Goal: Task Accomplishment & Management: Manage account settings

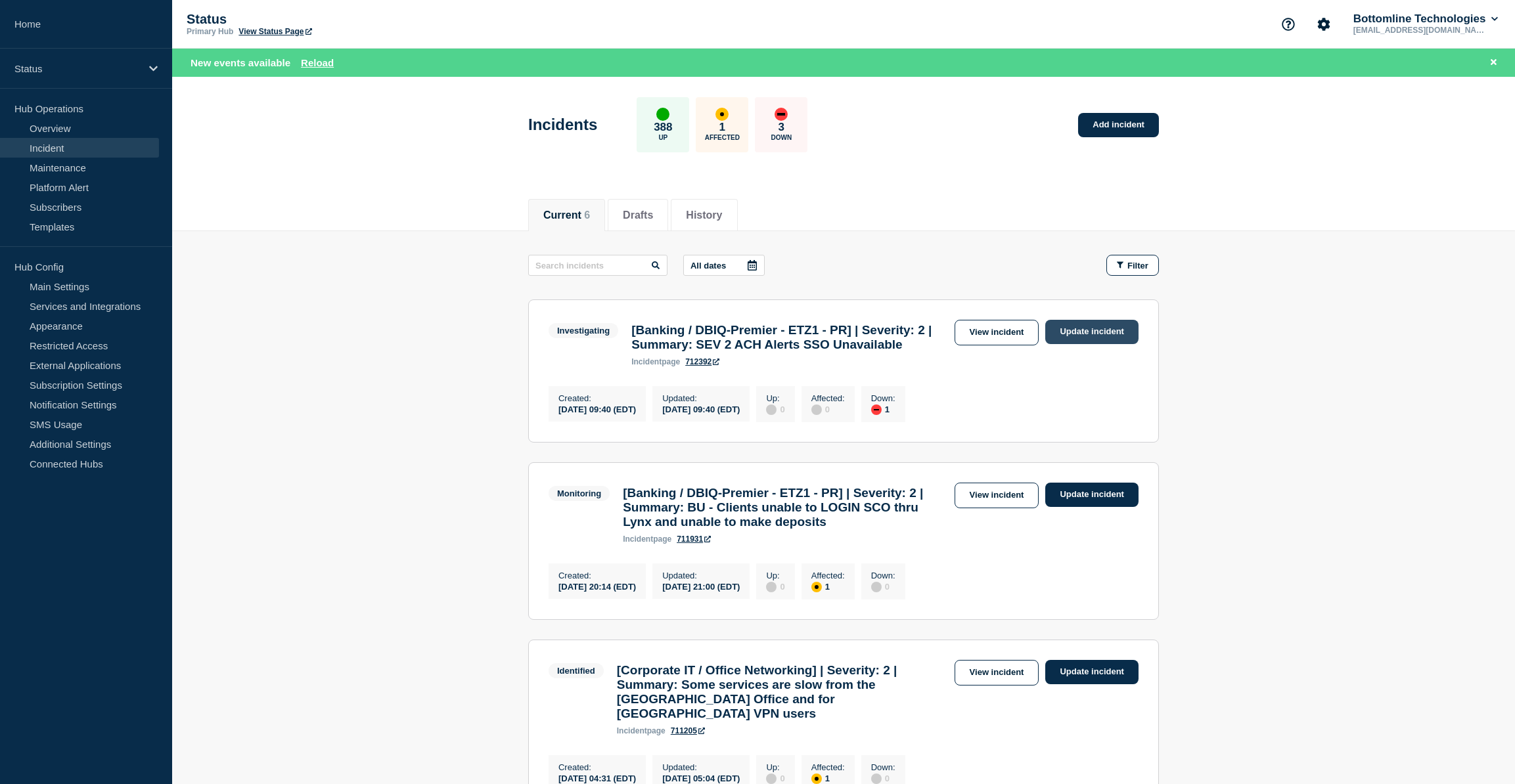
click at [1093, 335] on link "Update incident" at bounding box center [1092, 331] width 93 height 25
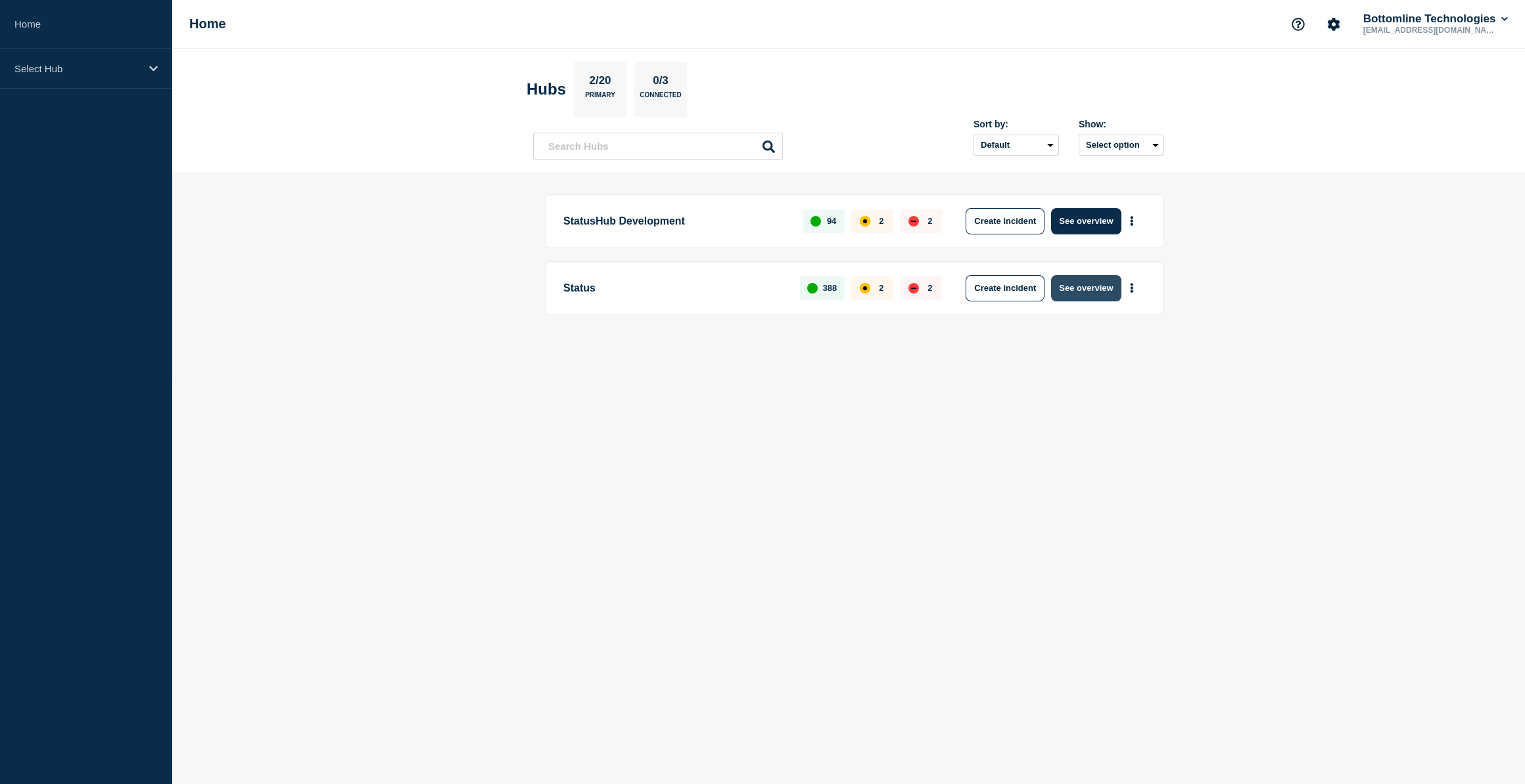
click at [1075, 286] on button "See overview" at bounding box center [1086, 288] width 70 height 26
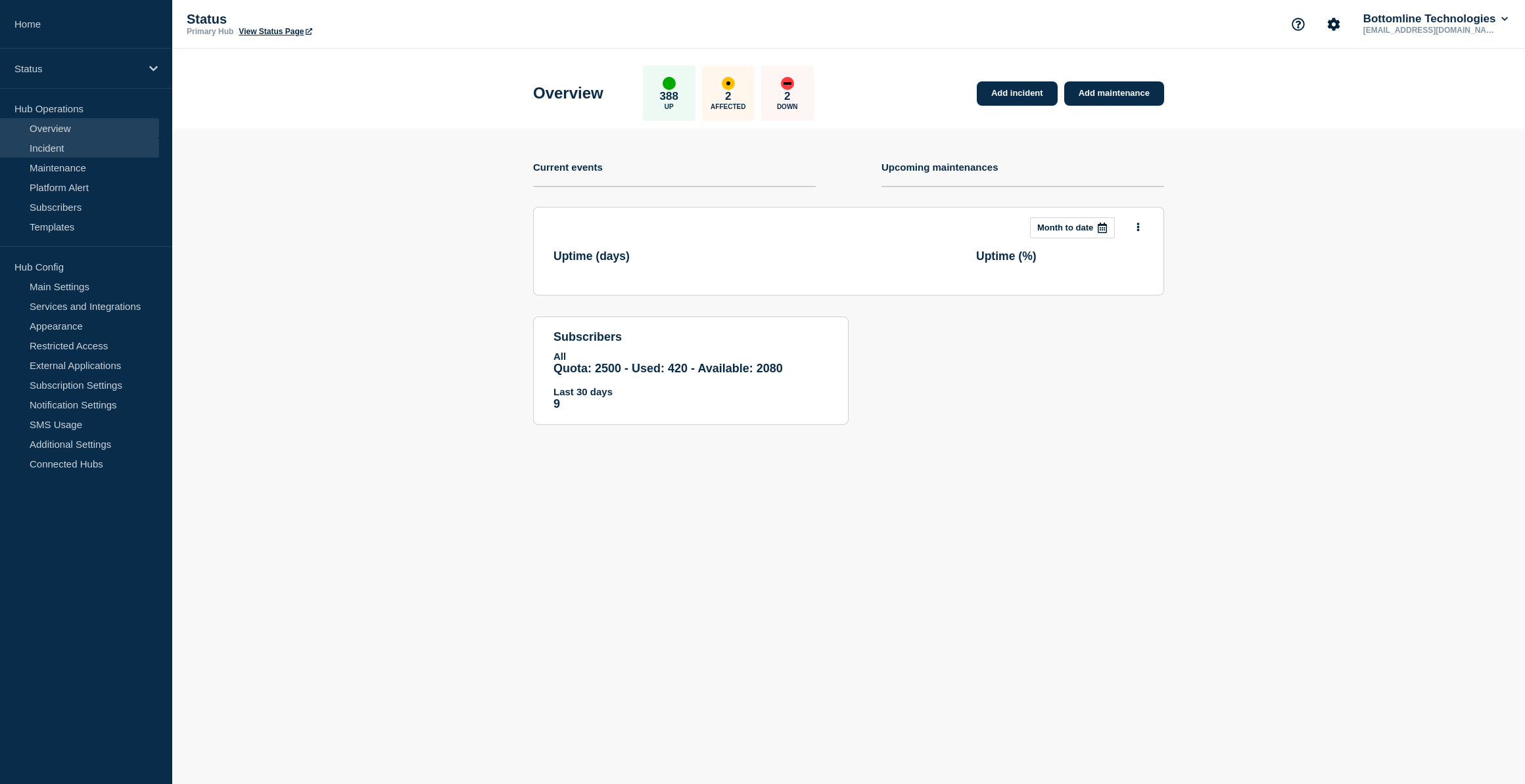
click at [36, 146] on link "Incident" at bounding box center [79, 147] width 159 height 20
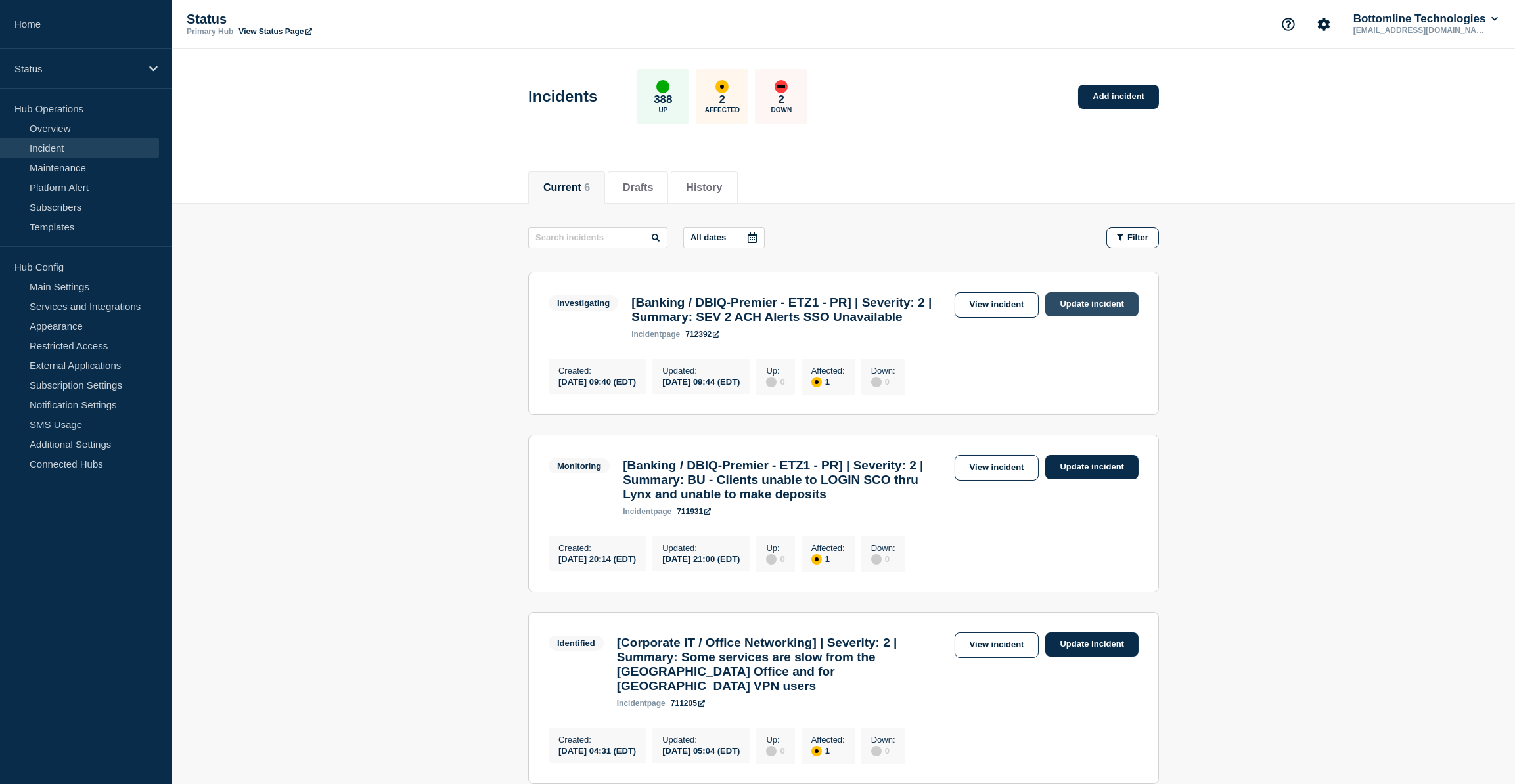
click at [1095, 312] on link "Update incident" at bounding box center [1092, 305] width 93 height 25
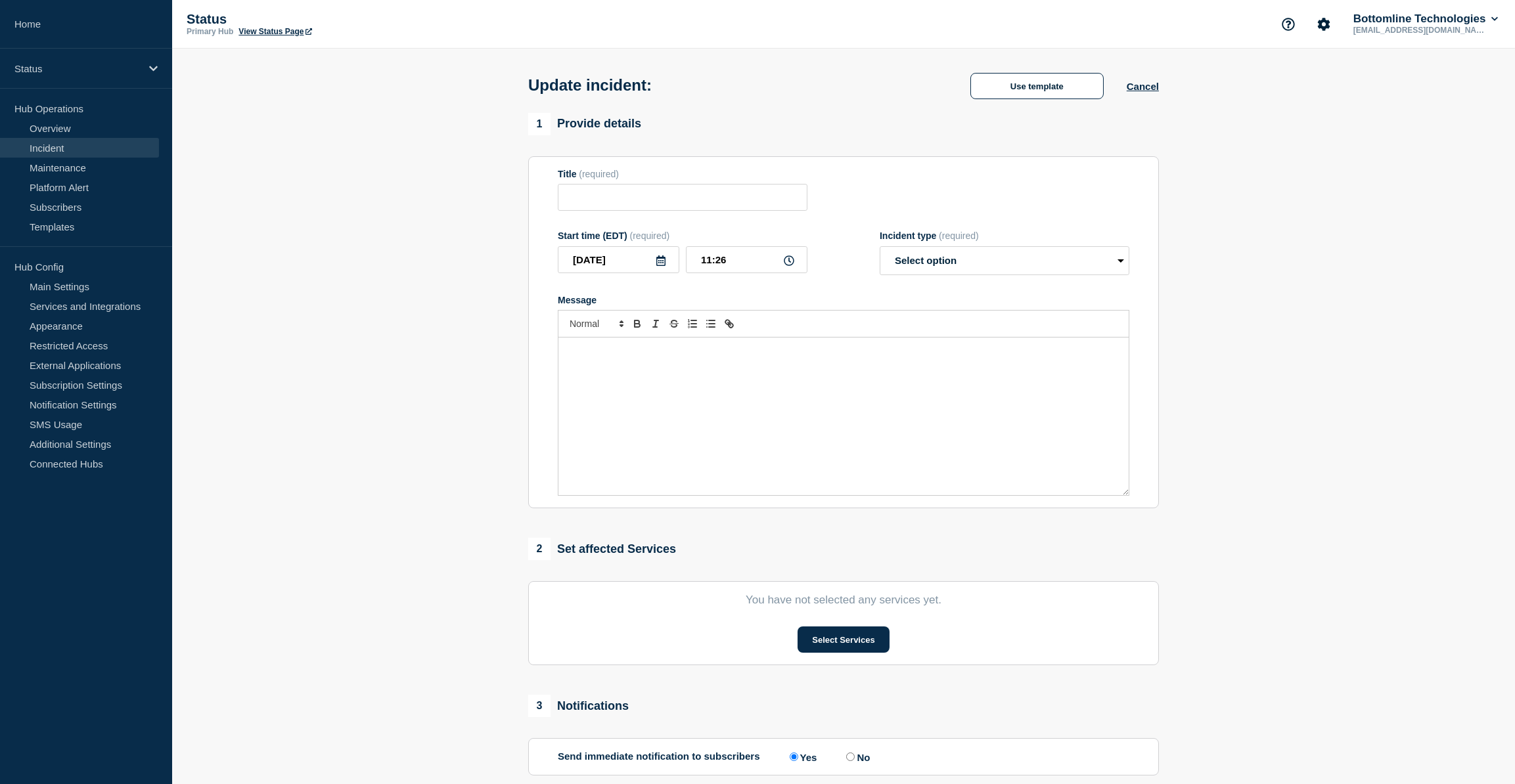
type input "[Banking / DBIQ-Premier - ETZ1 - PR] | Severity: 2 | Summary: SEV 2 ACH Alerts …"
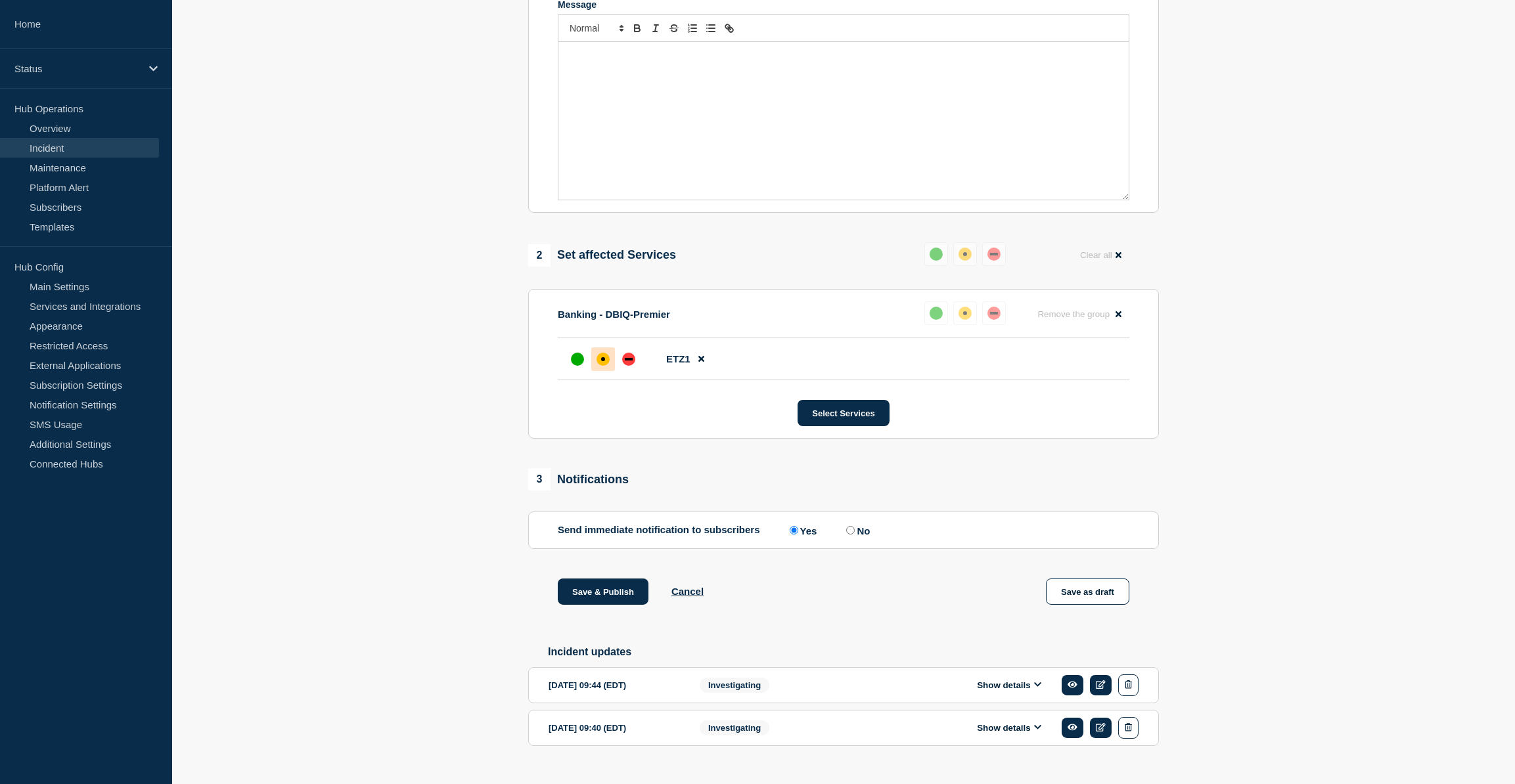
scroll to position [366, 0]
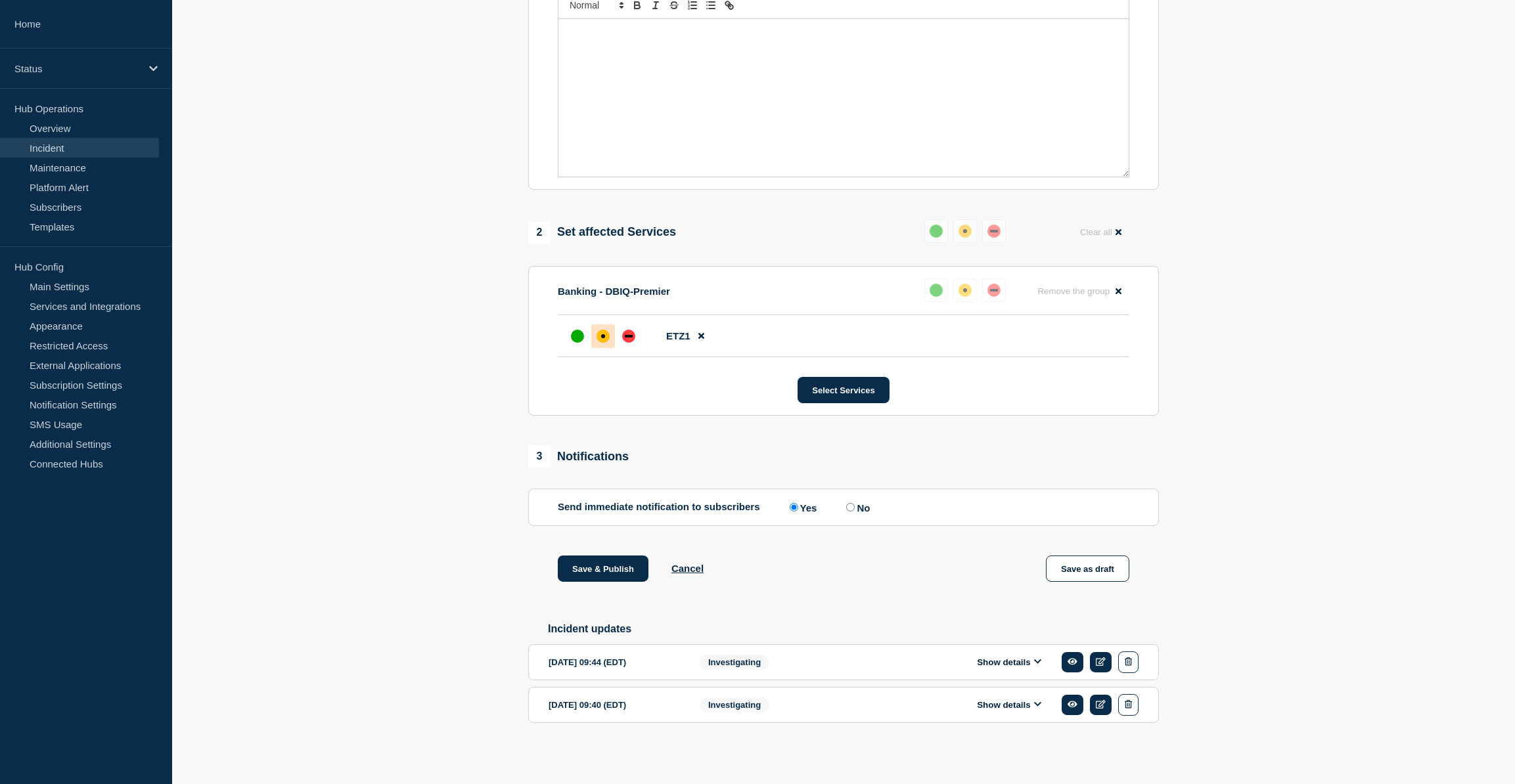
click at [1014, 658] on button "Show details" at bounding box center [1009, 662] width 72 height 11
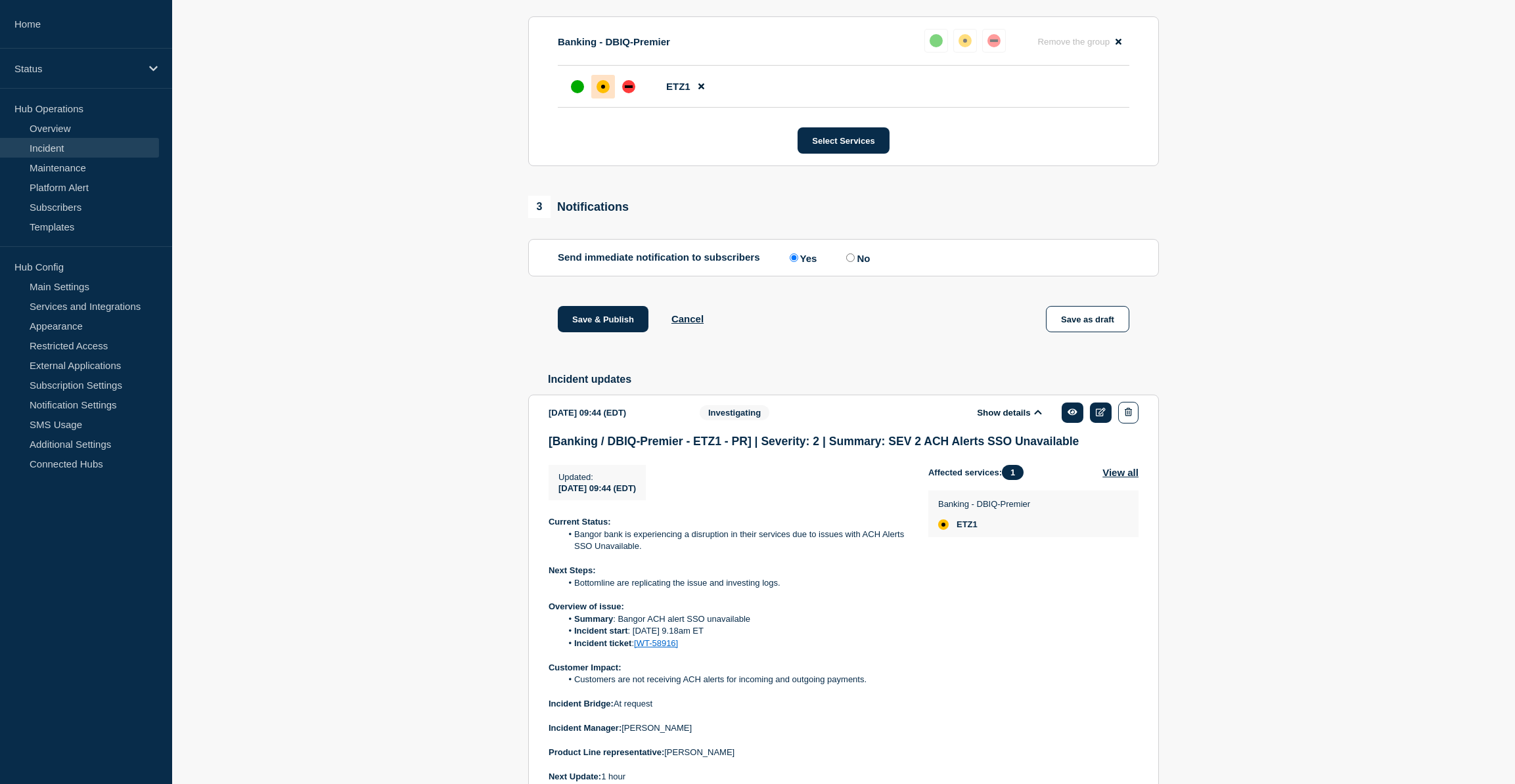
scroll to position [725, 0]
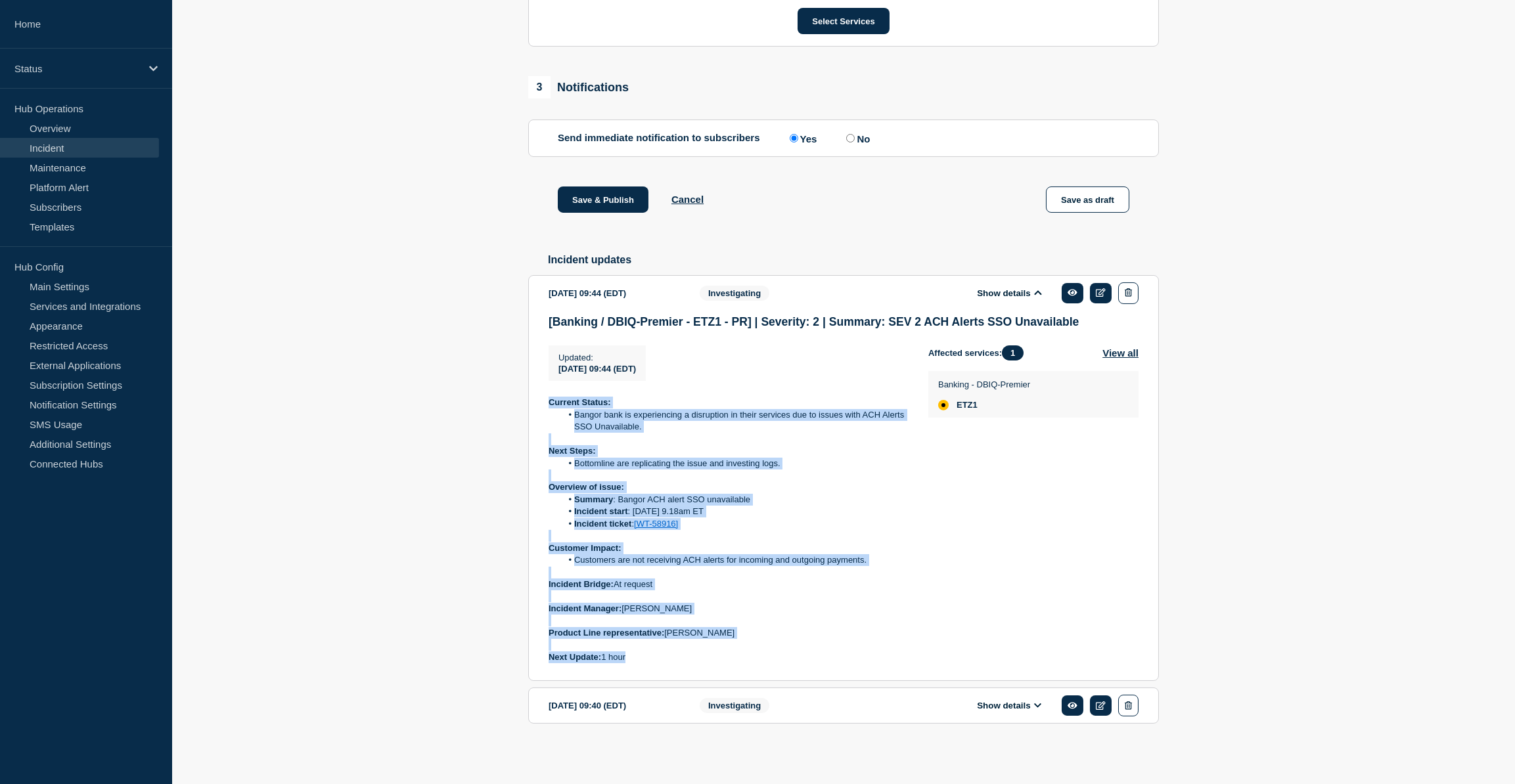
drag, startPoint x: 630, startPoint y: 676, endPoint x: 547, endPoint y: 412, distance: 276.7
click at [547, 412] on section "2025-09-09 09:44 (EDT) Show details Investigating [Banking / DBIQ-Premier - ETZ…" at bounding box center [843, 479] width 631 height 407
copy div "Current Status: Bangor bank is experiencing a disruption in their services due …"
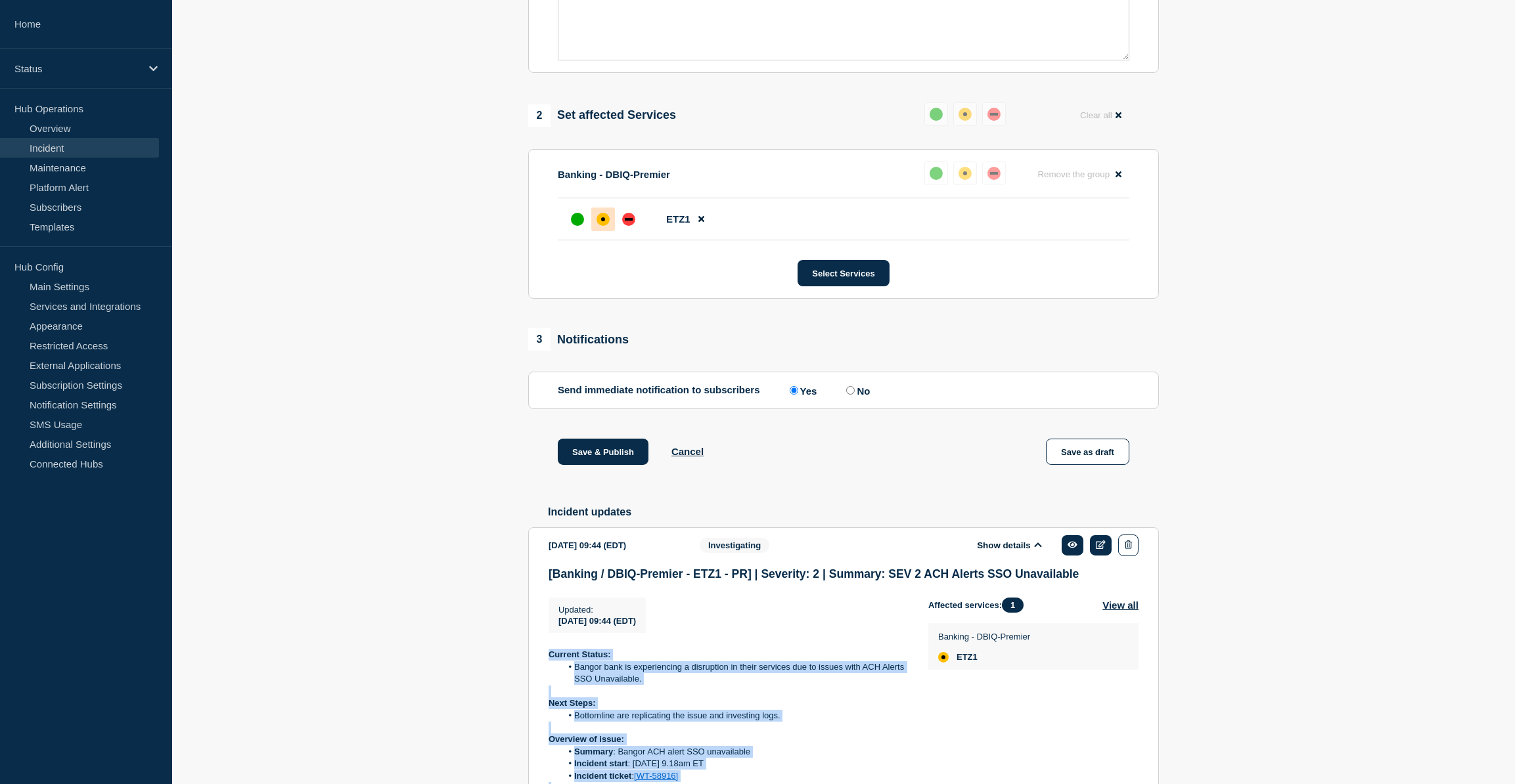
scroll to position [127, 0]
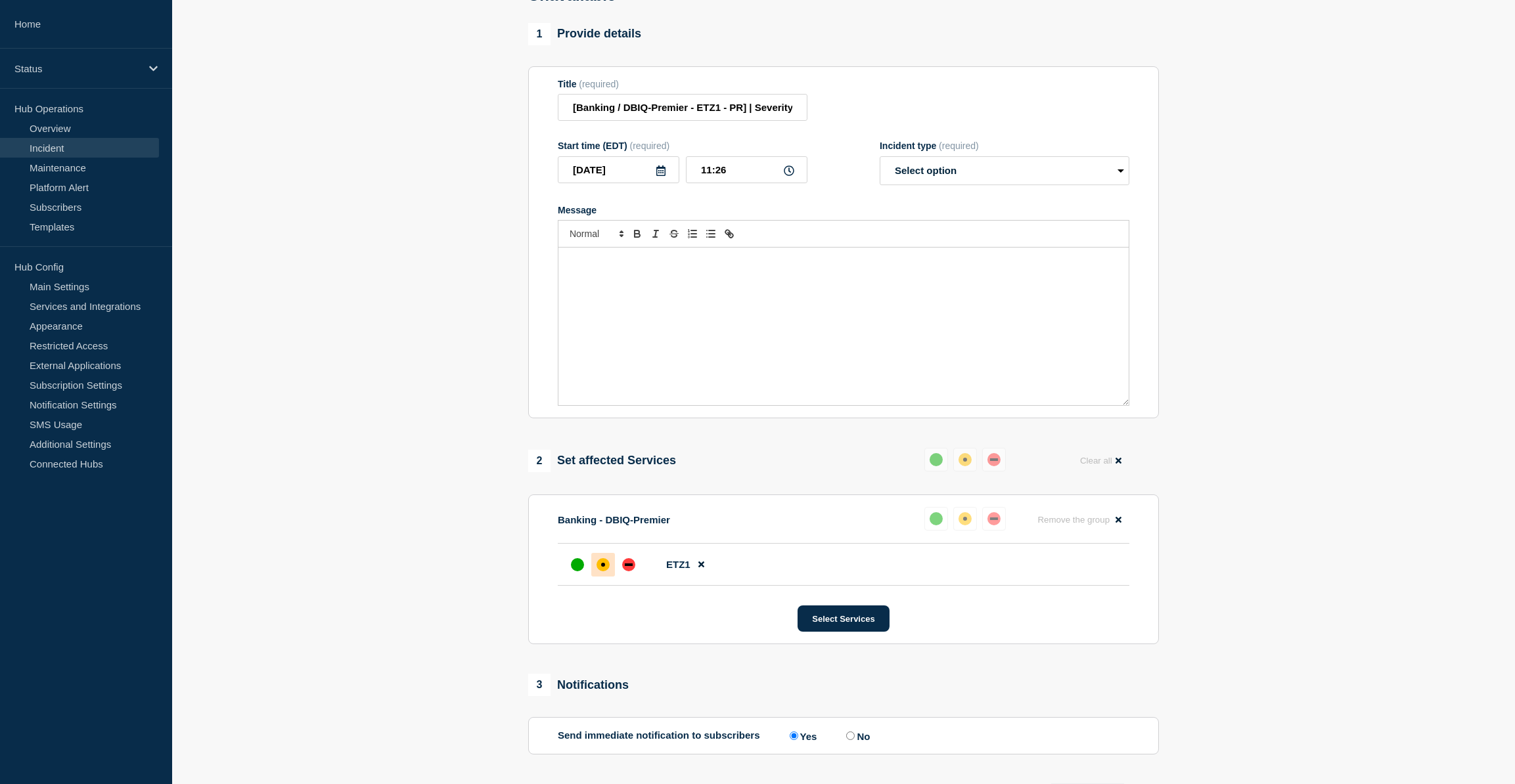
click at [609, 262] on div "Message" at bounding box center [843, 326] width 570 height 157
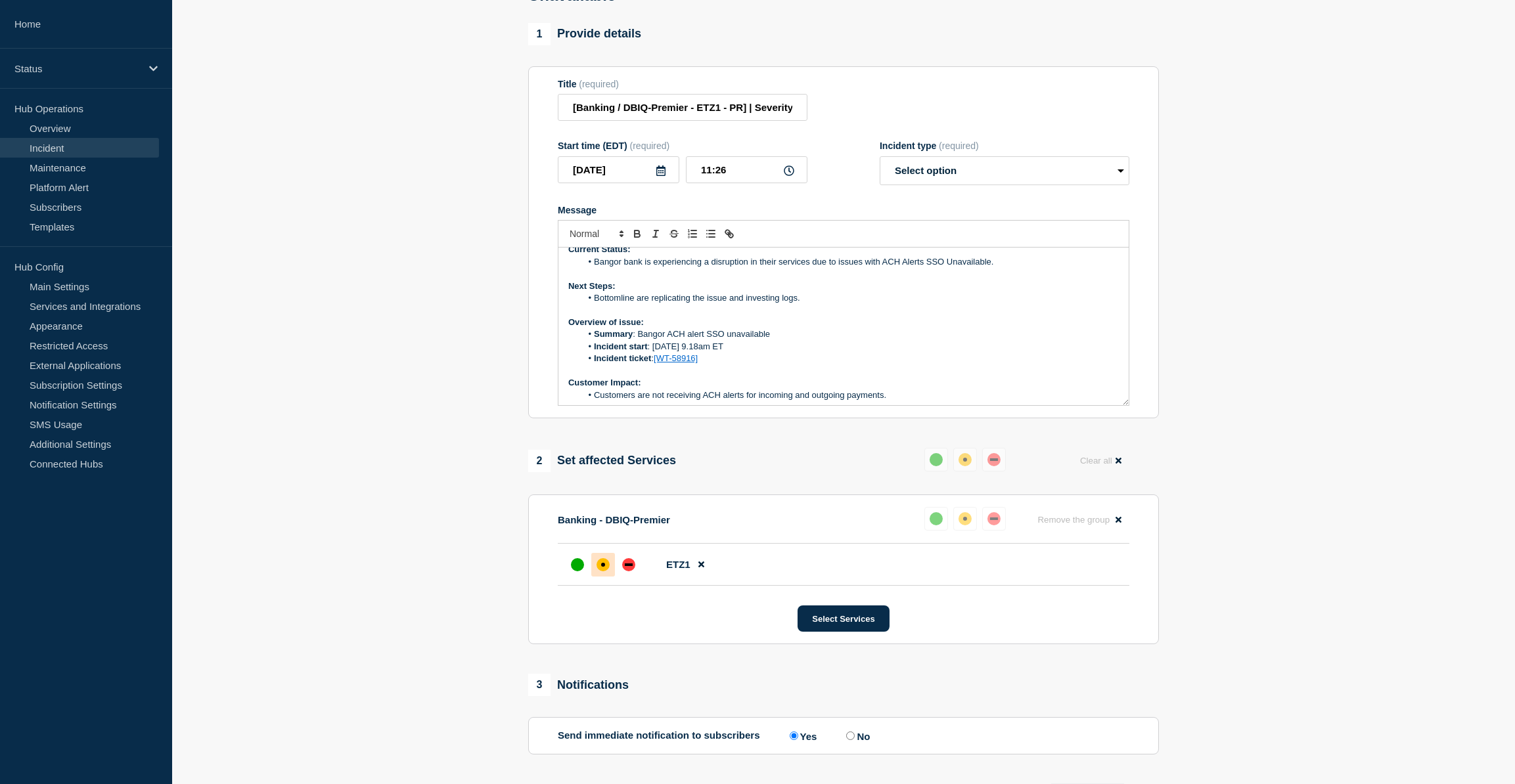
scroll to position [0, 0]
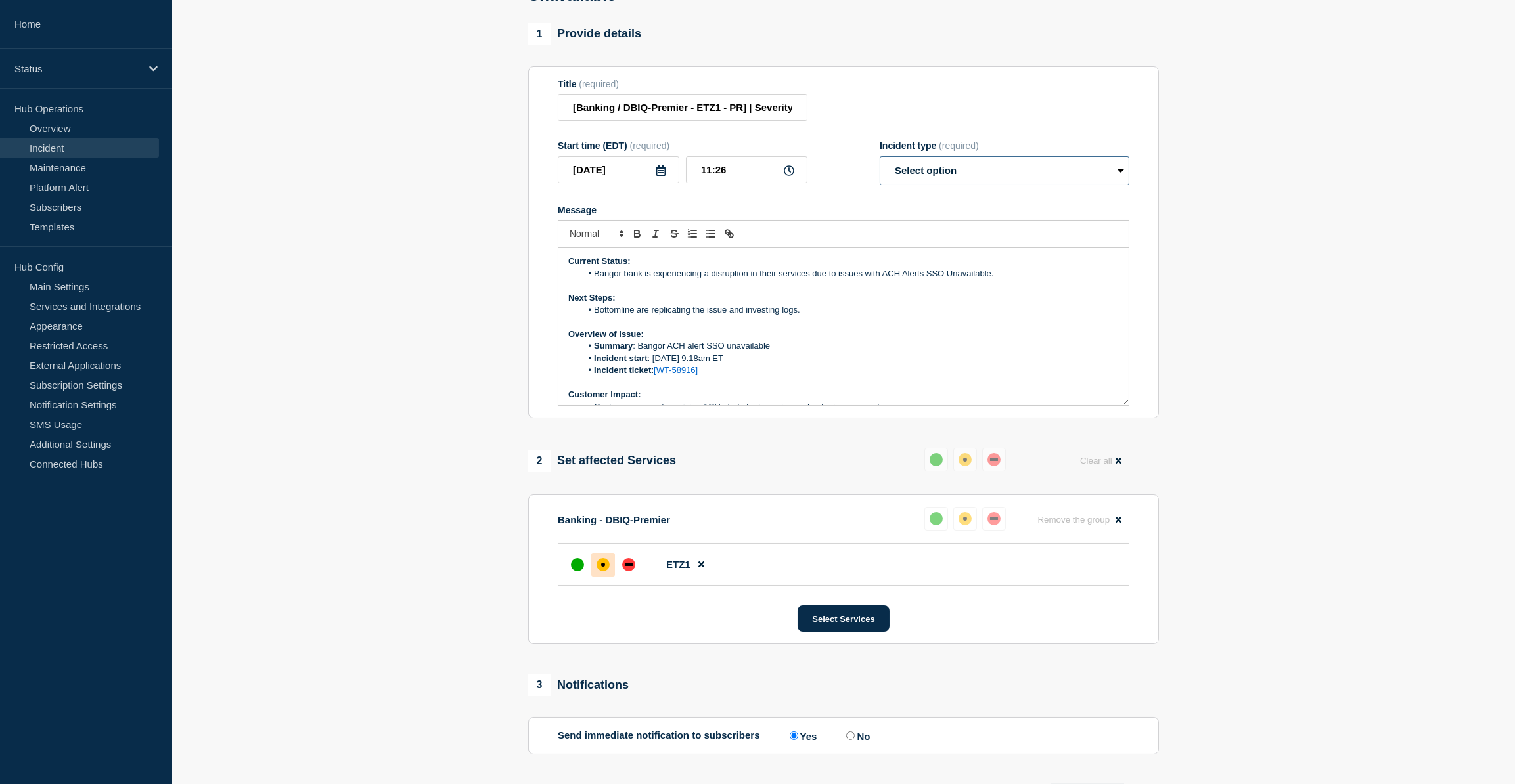
click at [1051, 176] on select "Select option Investigating Identified Monitoring Resolved" at bounding box center [1005, 171] width 250 height 29
select select "monitoring"
click at [880, 166] on select "Select option Investigating Identified Monitoring Resolved" at bounding box center [1005, 171] width 250 height 29
drag, startPoint x: 1010, startPoint y: 288, endPoint x: 623, endPoint y: 284, distance: 387.0
click at [623, 280] on li "Bangor bank is experiencing a disruption in their services due to issues with A…" at bounding box center [850, 274] width 538 height 12
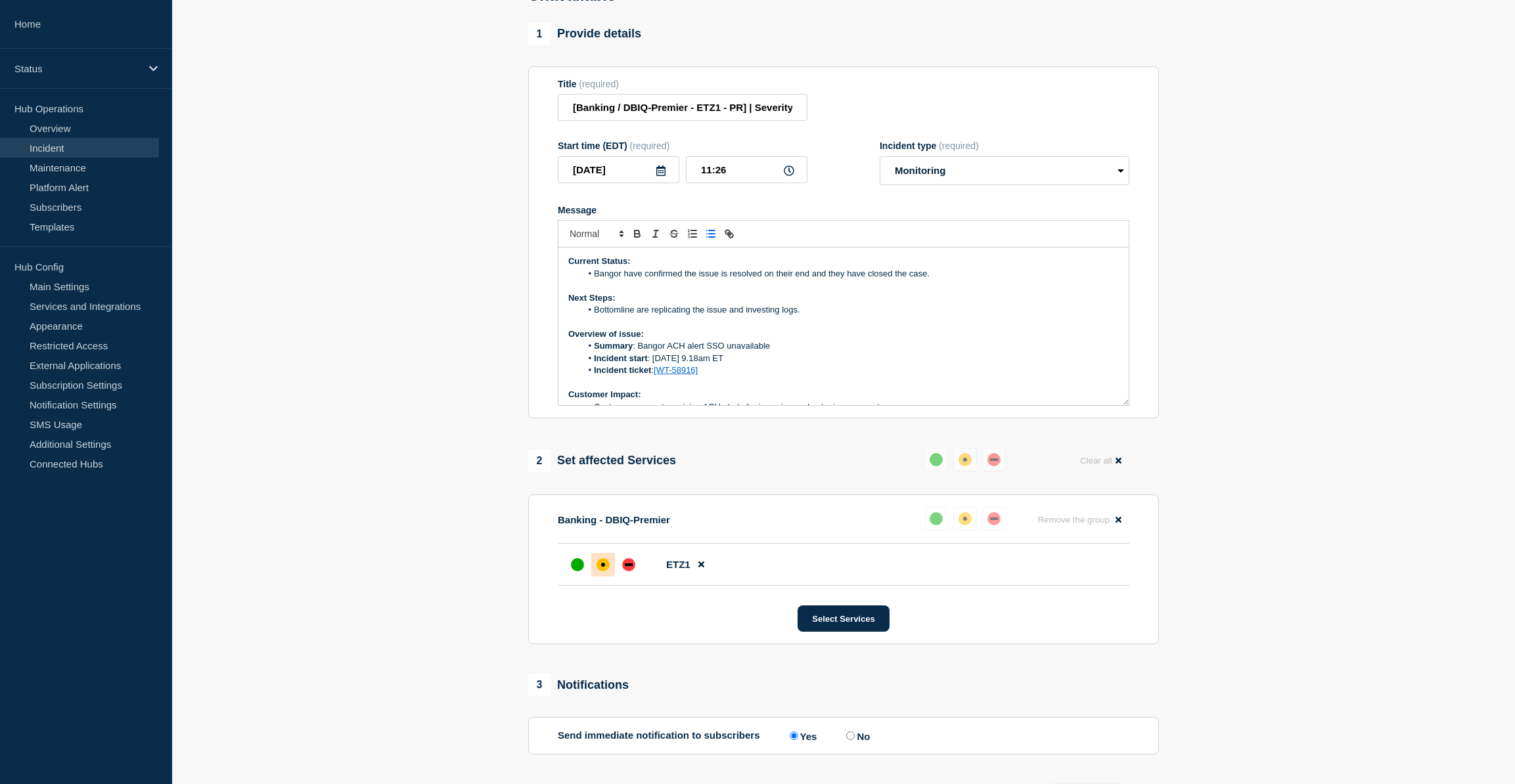
click at [761, 280] on li "Bangor have confirmed the issue is resolved on their end and they have closed t…" at bounding box center [850, 274] width 538 height 12
click at [813, 280] on li "Bangor have confirmed the issue is resolved on their end and they have closed t…" at bounding box center [850, 274] width 538 height 12
click at [810, 280] on li "Bangor have confirmed the issue is resolved on their end and they have closed t…" at bounding box center [850, 274] width 538 height 12
drag, startPoint x: 981, startPoint y: 288, endPoint x: 1102, endPoint y: 285, distance: 121.0
click at [1102, 280] on li "Bangor have confirmed the issue is resolved on their end even dou no action was…" at bounding box center [850, 274] width 538 height 12
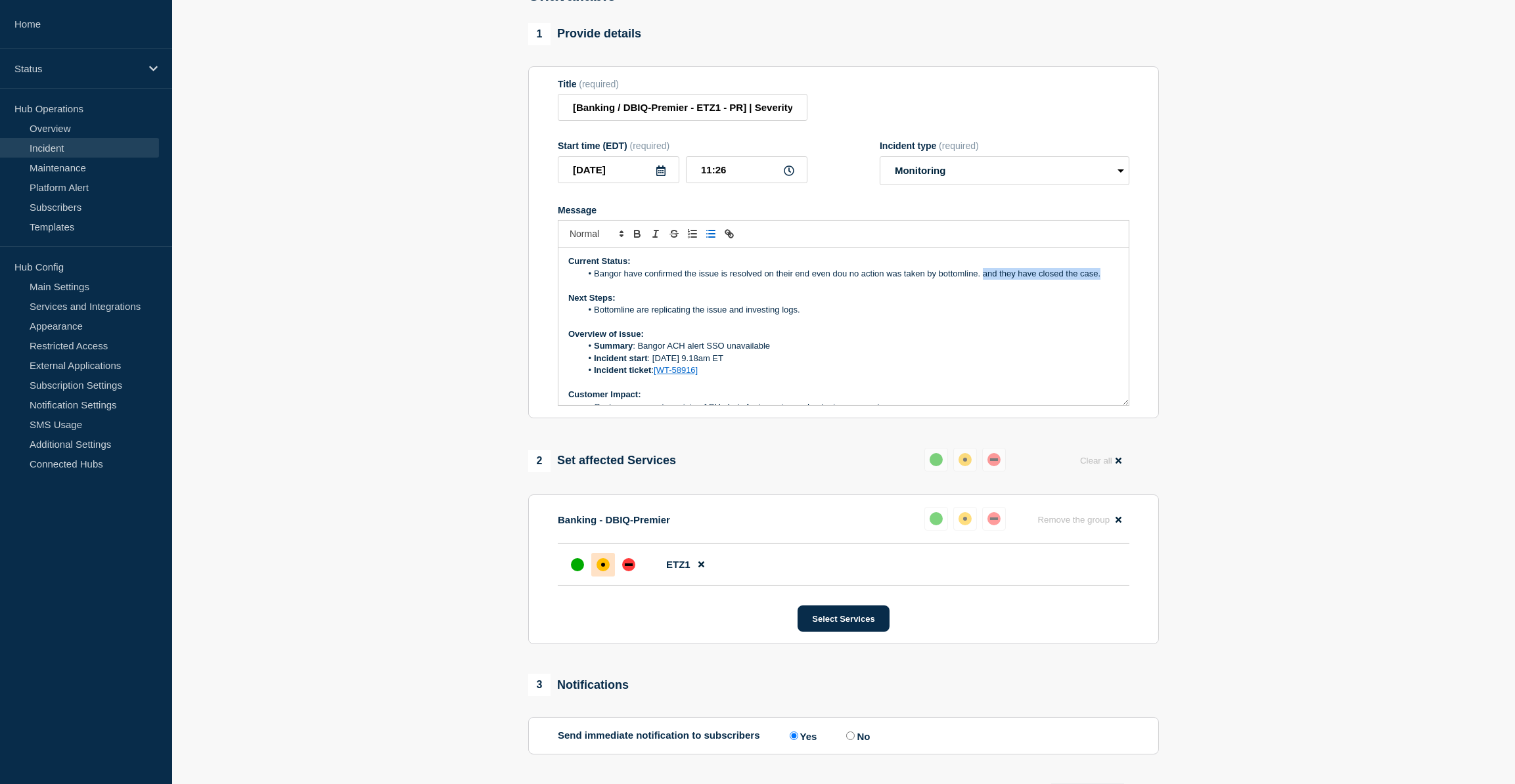
copy li "and they have closed the case."
click at [684, 280] on li "Bangor have confirmed the issue is resolved on their end even dou no action was…" at bounding box center [850, 274] width 538 height 12
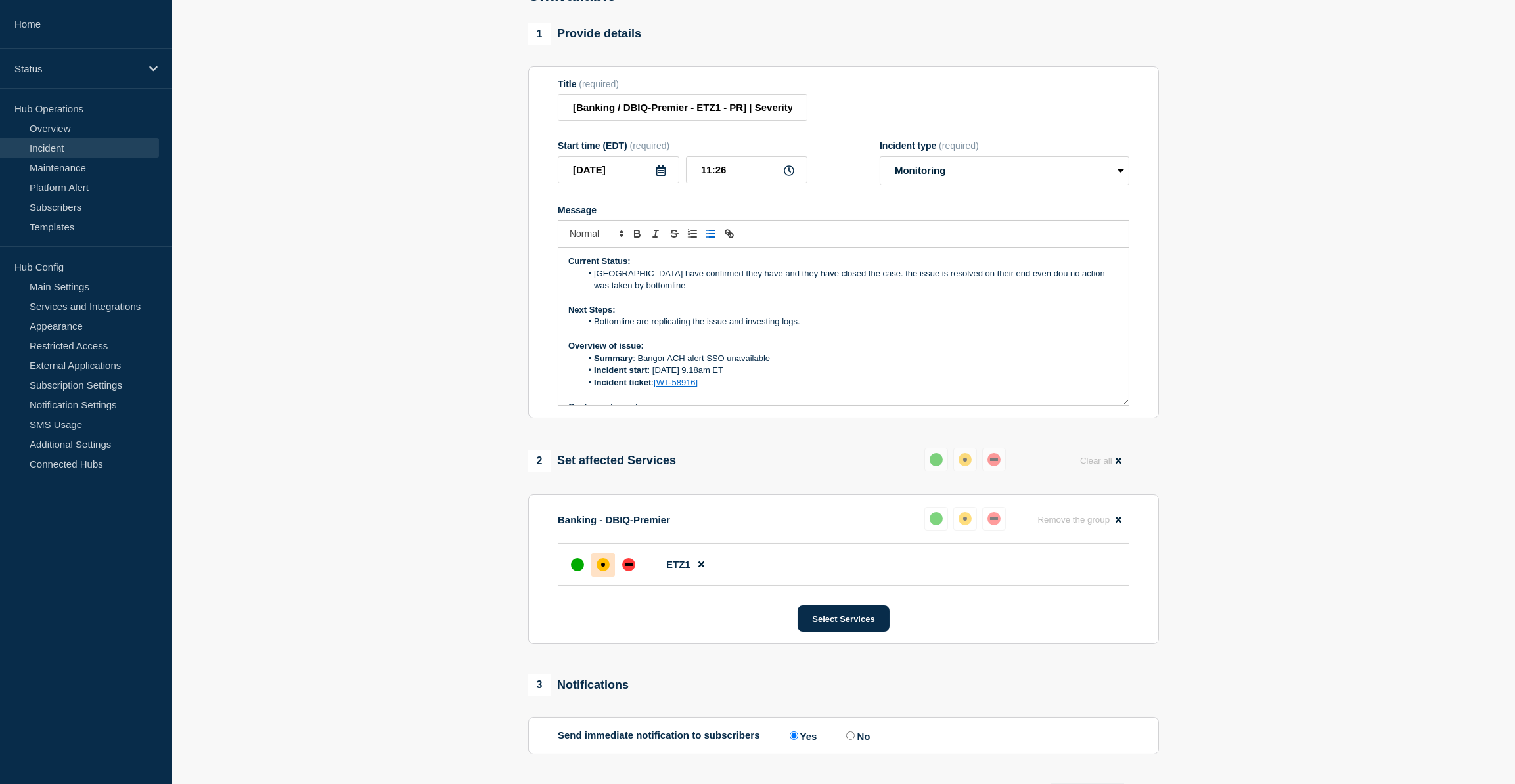
click at [778, 280] on li "Bangor have confirmed they have and they have closed the case. the issue is res…" at bounding box center [850, 280] width 538 height 25
click at [786, 278] on li "Bangor have confirmed they have closed the case. the issue is resolved on their…" at bounding box center [850, 280] width 538 height 25
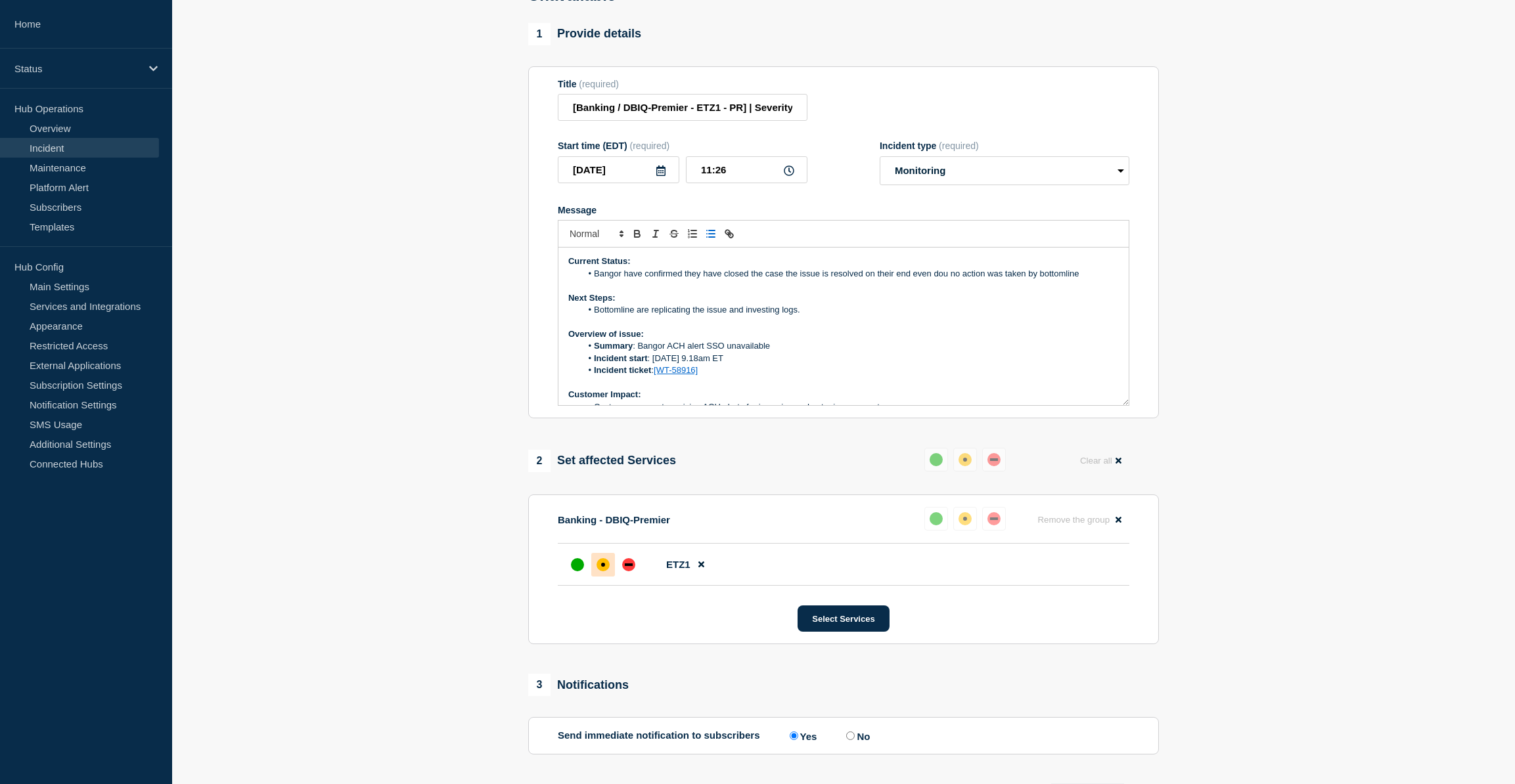
click at [1095, 280] on li "Bangor have confirmed they have closed the case the issue is resolved on their …" at bounding box center [850, 274] width 538 height 12
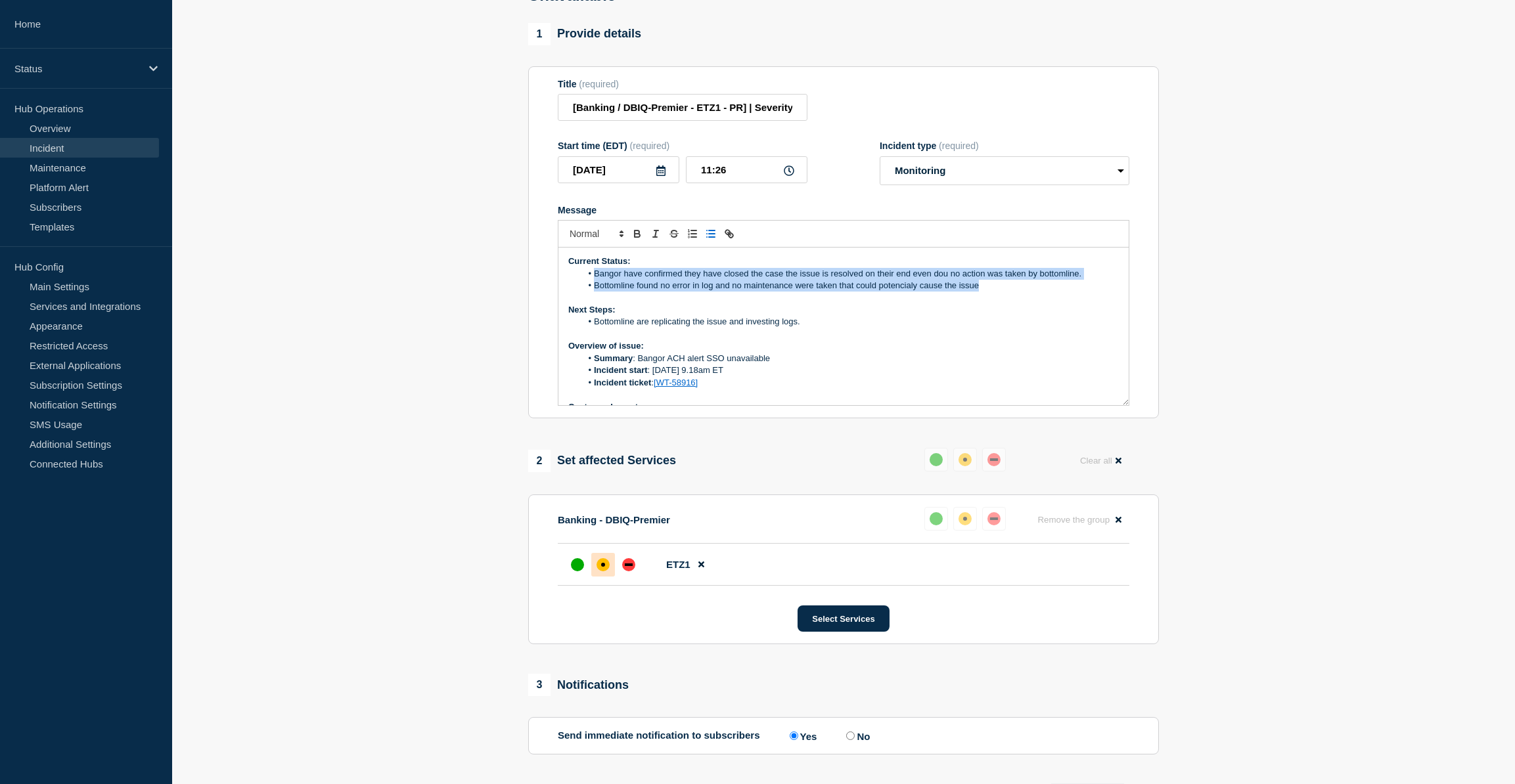
drag, startPoint x: 1108, startPoint y: 291, endPoint x: 639, endPoint y: 271, distance: 469.4
click at [639, 271] on div "Current Status: Bangor have confirmed they have closed the case the issue is re…" at bounding box center [843, 326] width 570 height 157
copy div "Bangor have confirmed they have closed the case the issue is resolved on their …"
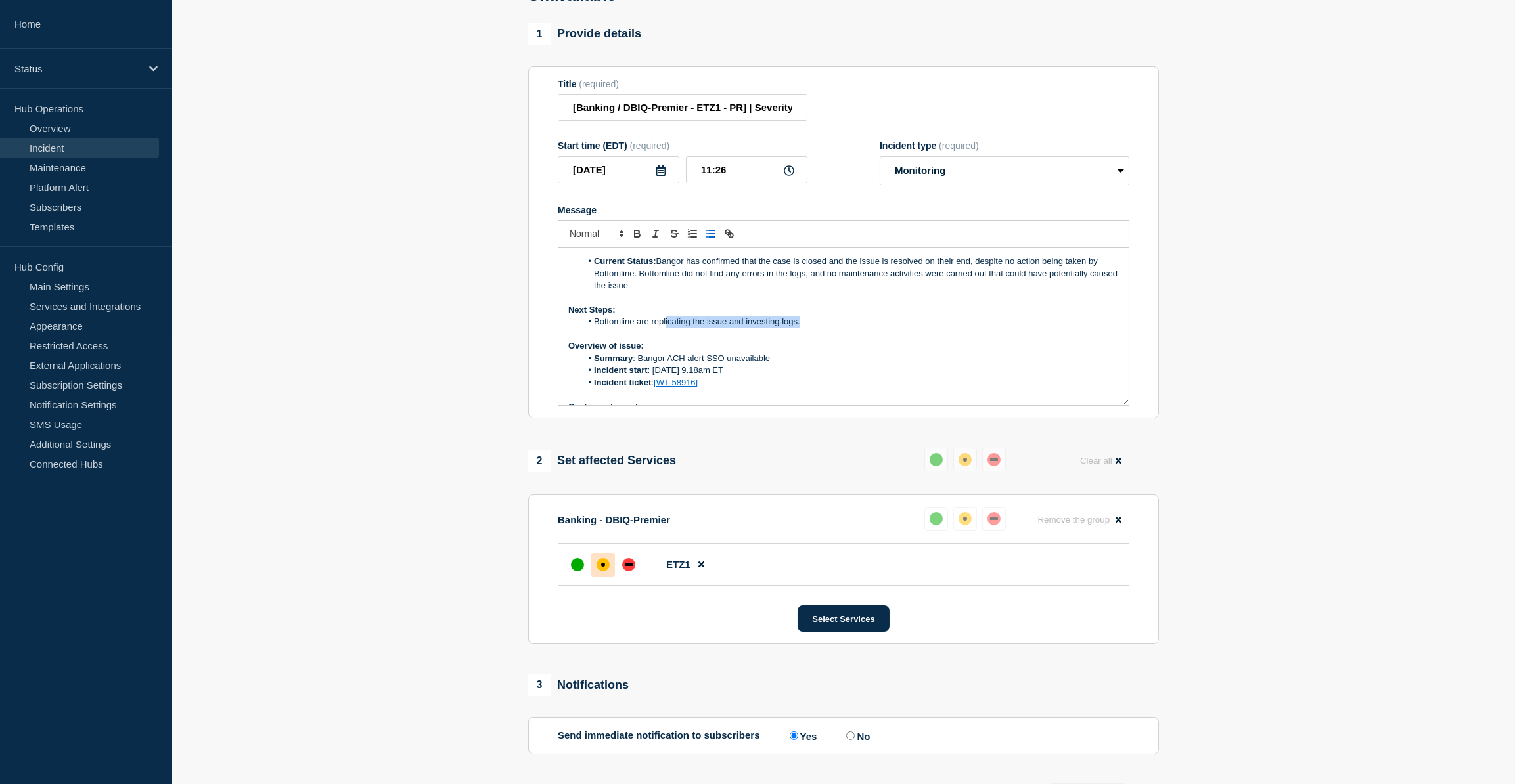
drag, startPoint x: 803, startPoint y: 331, endPoint x: 665, endPoint y: 328, distance: 138.0
click at [665, 328] on li "Bottomline are replicating the issue and investing logs." at bounding box center [850, 321] width 538 height 12
click at [922, 328] on li "Bottomline are getting in touch with Bangor to understand how services seem to …" at bounding box center [850, 321] width 538 height 12
click at [1009, 328] on li "Bottomline are getting in touch with Bangor to understand how services seem to …" at bounding box center [850, 321] width 538 height 12
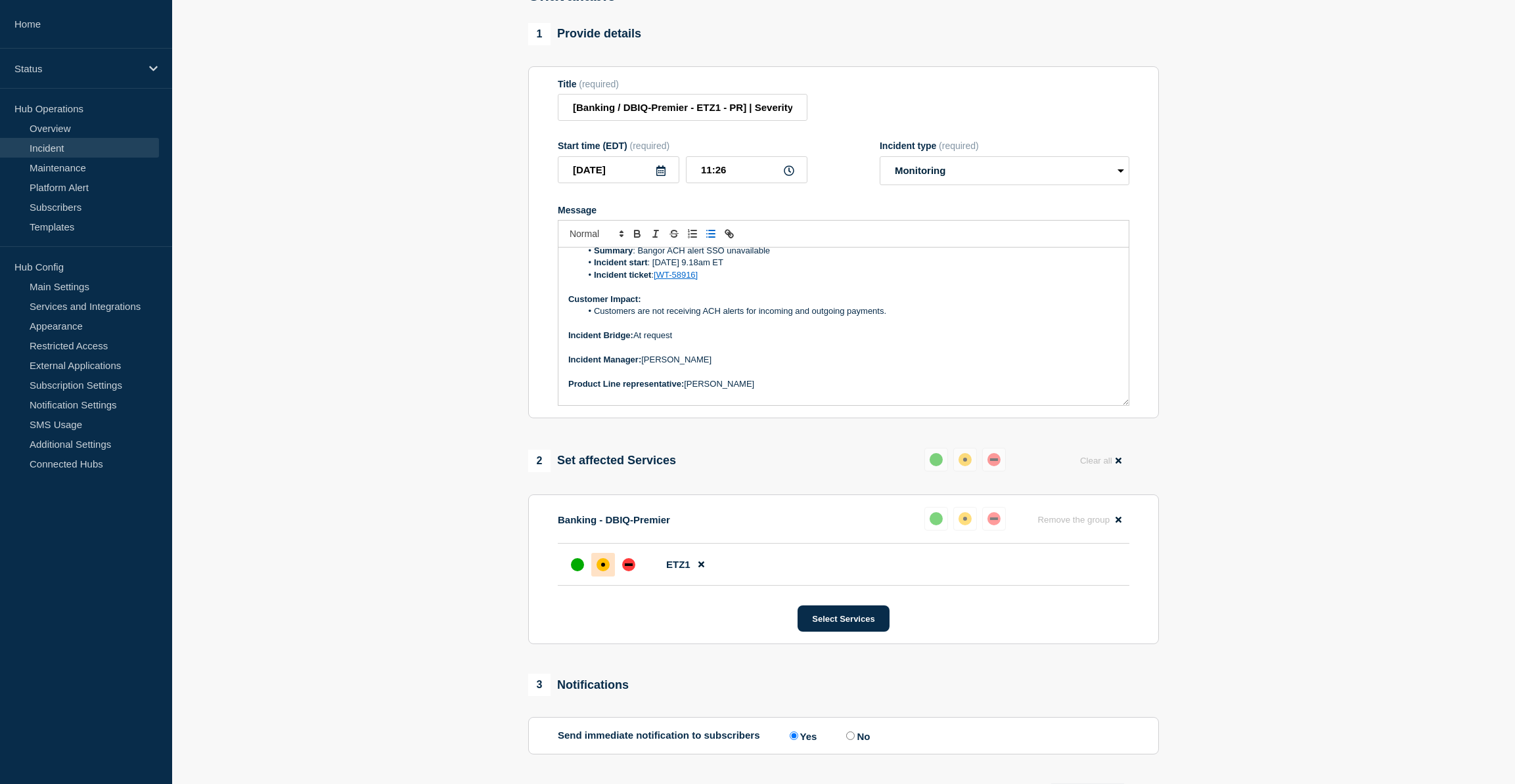
scroll to position [119, 0]
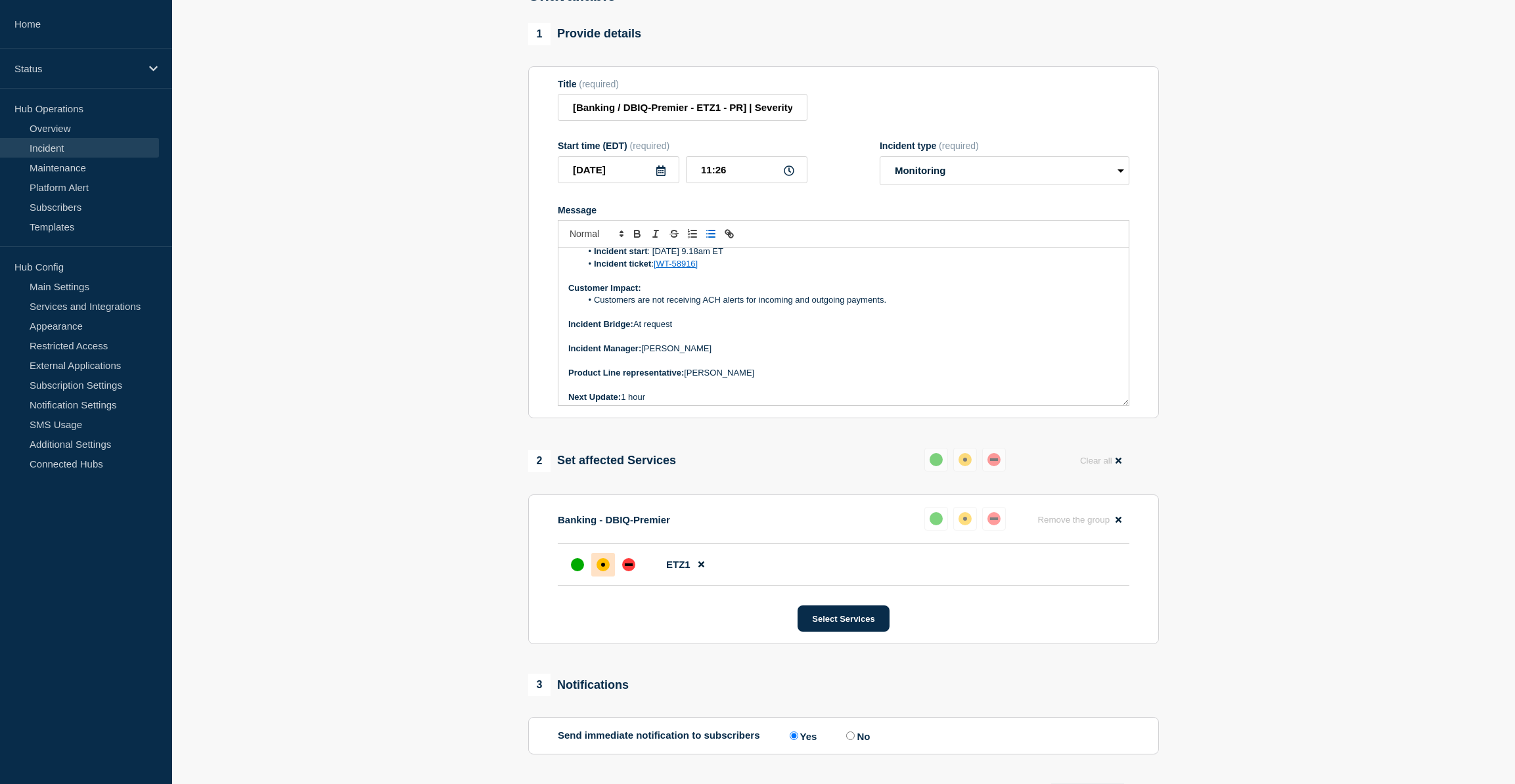
click at [649, 306] on li "Customers are not receiving ACH alerts for incoming and outgoing payments." at bounding box center [850, 300] width 538 height 12
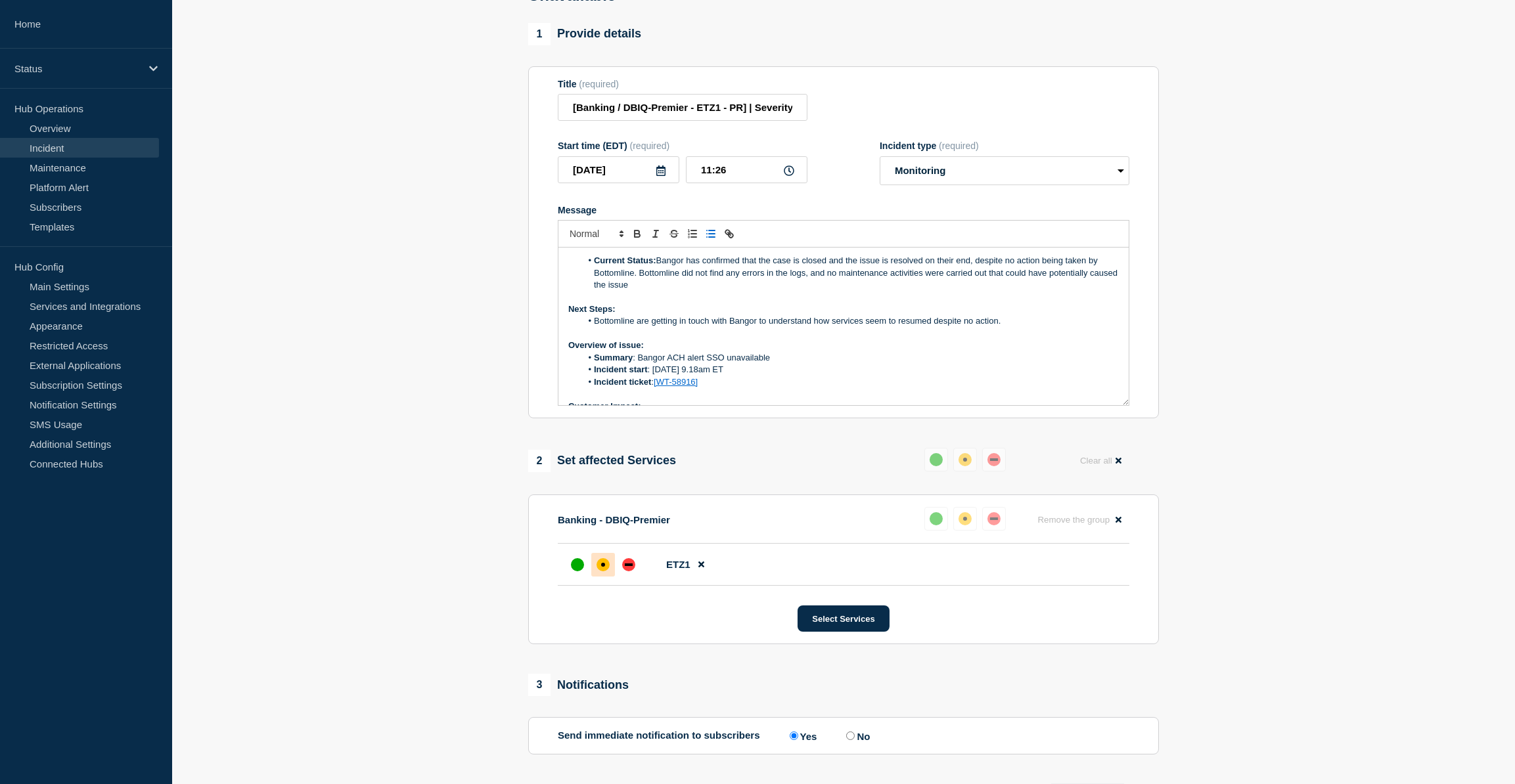
scroll to position [0, 0]
click at [574, 571] on div "up" at bounding box center [578, 565] width 13 height 13
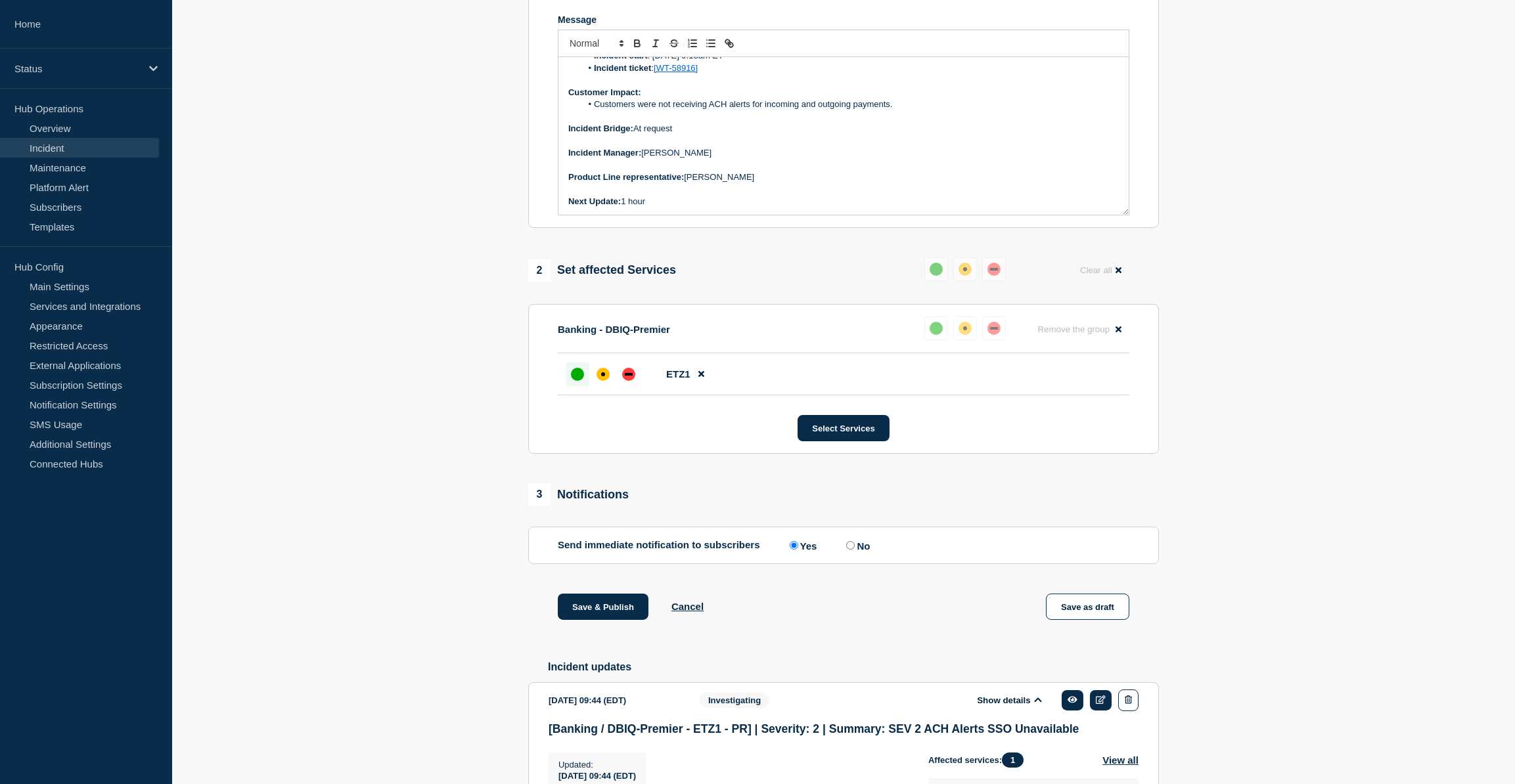
scroll to position [366, 0]
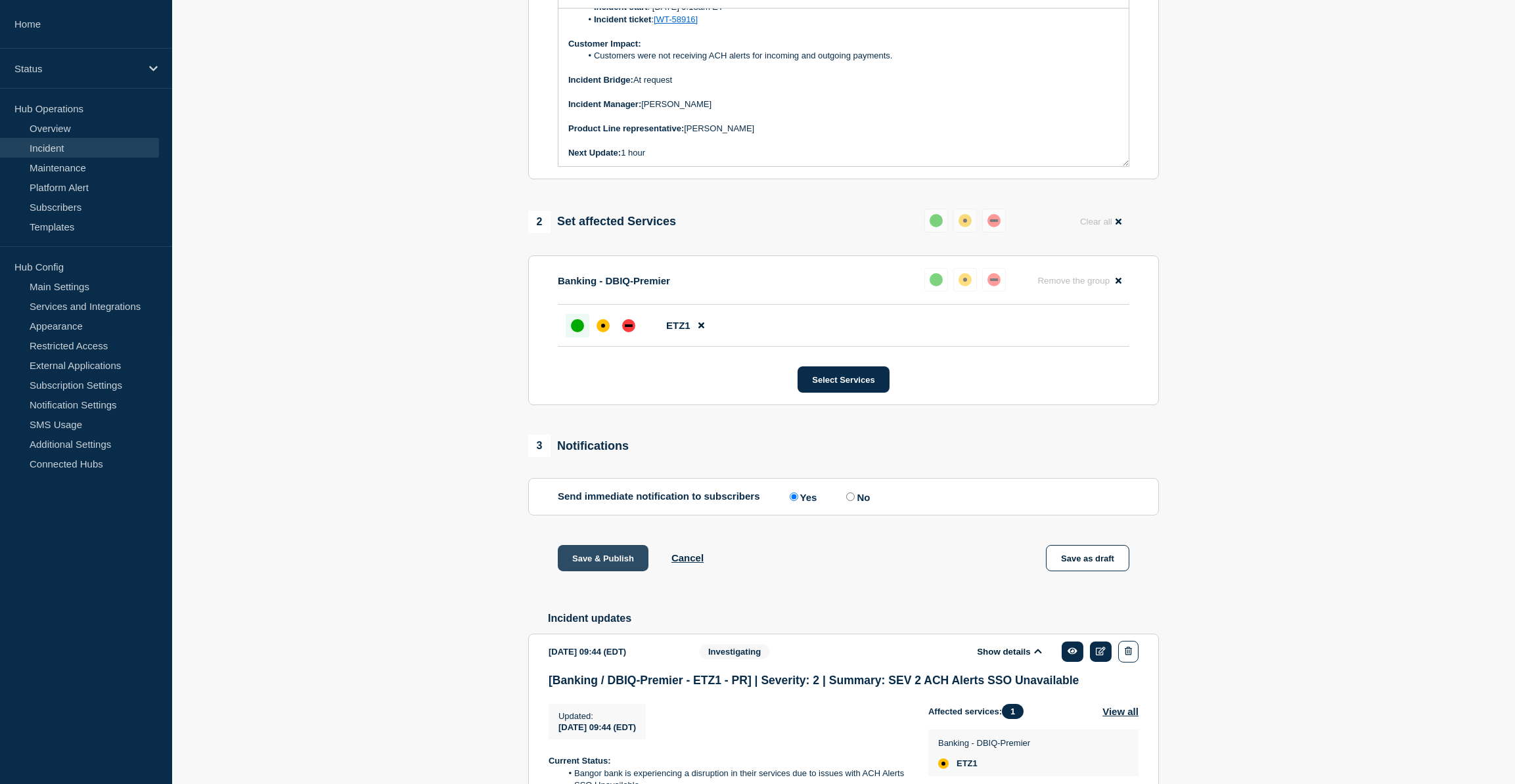
click at [614, 571] on button "Save & Publish" at bounding box center [603, 558] width 91 height 26
